Goal: Check status: Check status

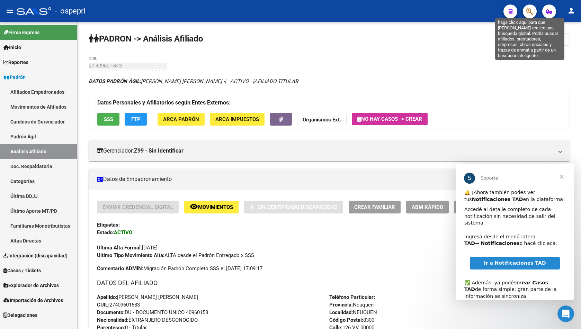
click at [534, 11] on button "button" at bounding box center [530, 11] width 14 height 14
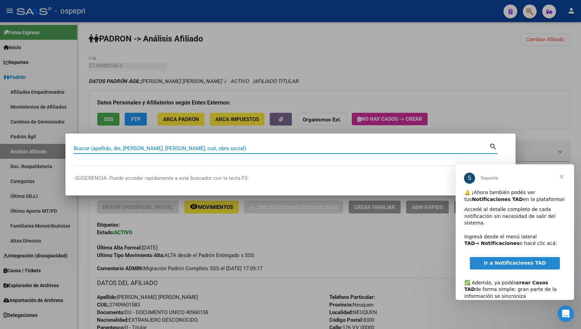
paste input "33952287"
type input "33952287"
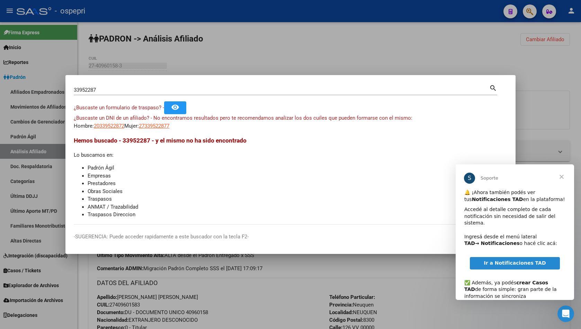
click at [158, 129] on app-link-go-to "27339522877" at bounding box center [154, 126] width 30 height 8
click at [157, 126] on span "27339522877" at bounding box center [154, 126] width 30 height 6
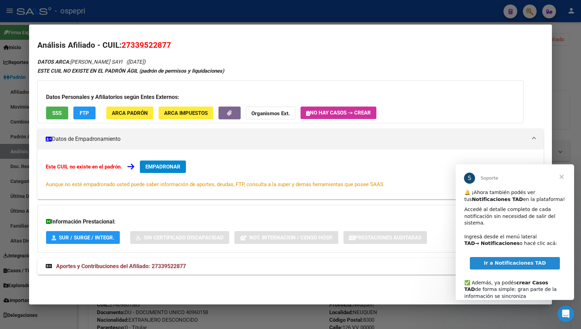
click at [182, 264] on span "Aportes y Contribuciones del Afiliado: 27339522877" at bounding box center [121, 266] width 130 height 7
drag, startPoint x: 555, startPoint y: 94, endPoint x: 553, endPoint y: 89, distance: 5.6
click at [555, 93] on div at bounding box center [290, 164] width 581 height 329
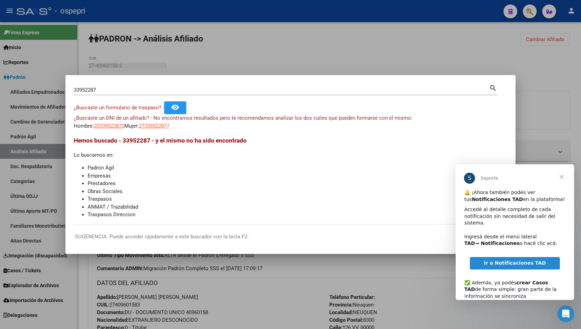
click at [528, 11] on div at bounding box center [290, 164] width 581 height 329
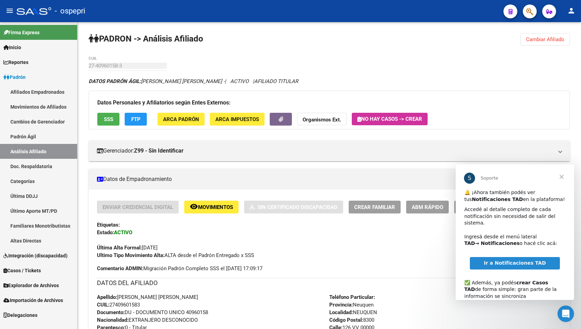
click at [533, 12] on button "button" at bounding box center [530, 11] width 14 height 14
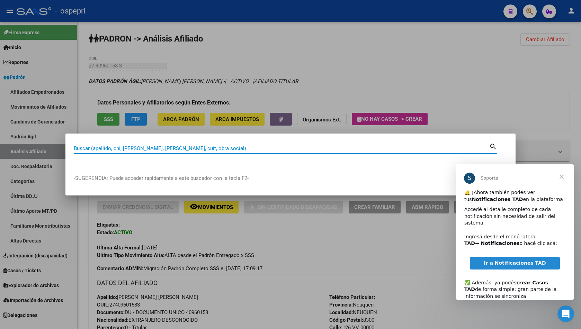
click at [173, 143] on div "Buscar (apellido, dni, [PERSON_NAME], [PERSON_NAME], cuit, obra social)" at bounding box center [281, 148] width 415 height 10
click at [173, 147] on input "Buscar (apellido, dni, [PERSON_NAME], [PERSON_NAME], cuit, obra social)" at bounding box center [281, 148] width 415 height 6
paste input "46257441"
type input "46257441"
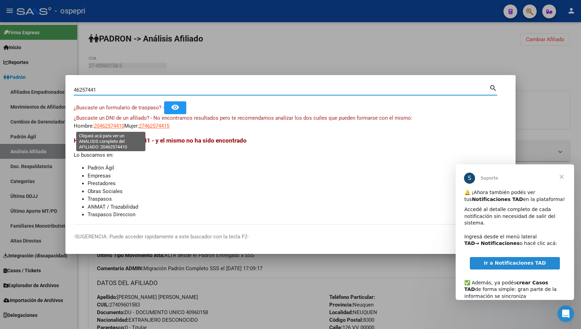
click at [110, 126] on span "20462574410" at bounding box center [109, 126] width 30 height 6
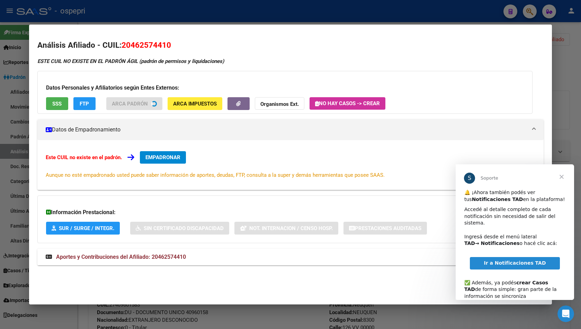
click at [105, 258] on span "Aportes y Contribuciones del Afiliado: 20462574410" at bounding box center [121, 257] width 130 height 7
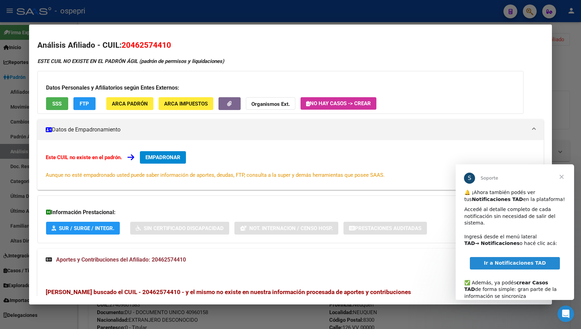
drag, startPoint x: 563, startPoint y: 58, endPoint x: 400, endPoint y: 60, distance: 163.3
click at [563, 58] on div at bounding box center [290, 164] width 581 height 329
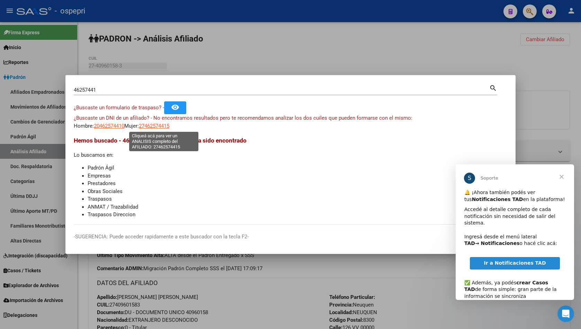
click at [156, 126] on span "27462574415" at bounding box center [154, 126] width 30 height 6
type textarea "27462574415"
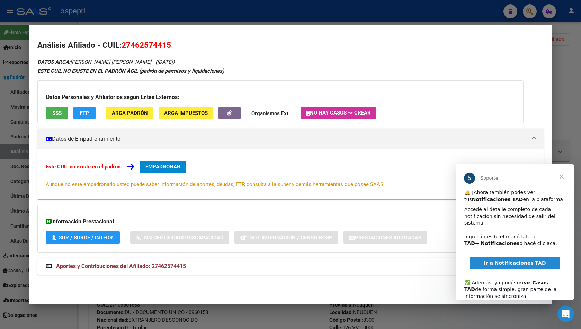
click at [143, 259] on mat-expansion-panel-header "Aportes y Contribuciones del Afiliado: 27462574415" at bounding box center [290, 266] width 506 height 17
click at [561, 57] on div at bounding box center [290, 164] width 581 height 329
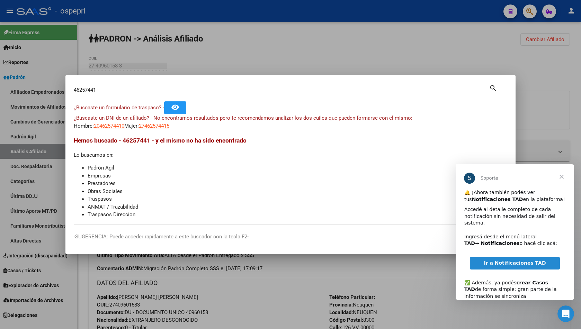
click at [139, 84] on div "46257441 Buscar (apellido, dni, [PERSON_NAME], [PERSON_NAME], cuit, obra social…" at bounding box center [285, 89] width 423 height 12
click at [124, 90] on input "46257441" at bounding box center [281, 90] width 415 height 6
paste input "32986686"
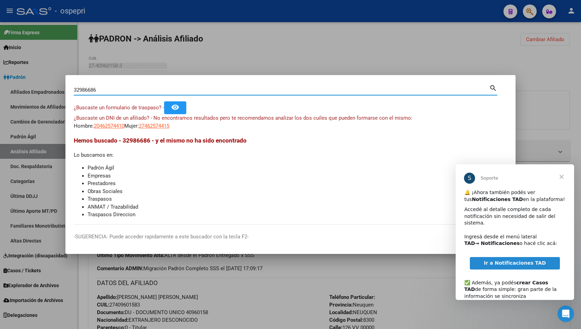
type input "32986686"
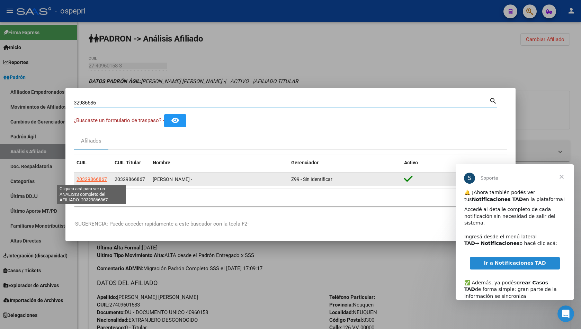
click at [86, 176] on span "20329866867" at bounding box center [91, 179] width 30 height 6
type textarea "20329866867"
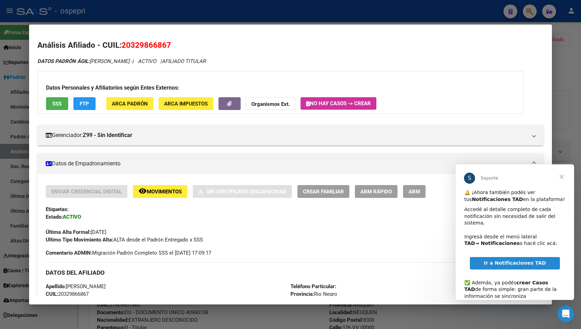
click at [559, 177] on span "Cerrar" at bounding box center [561, 176] width 25 height 25
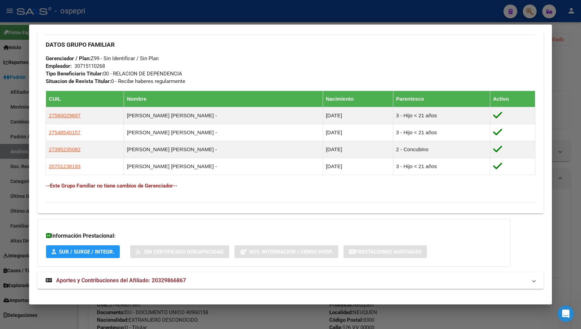
scroll to position [338, 0]
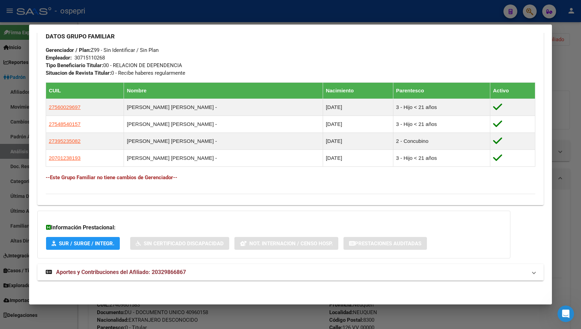
click at [188, 272] on mat-panel-title "Aportes y Contribuciones del Afiliado: 20329866867" at bounding box center [286, 272] width 481 height 8
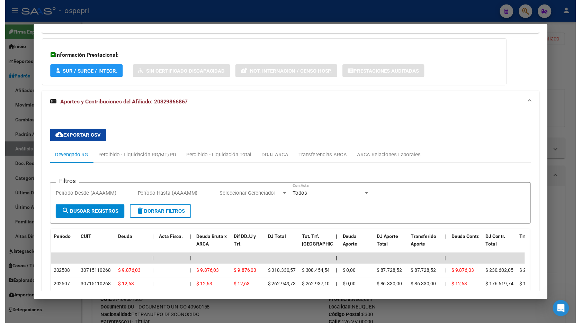
scroll to position [507, 0]
